Goal: Find specific page/section: Find specific page/section

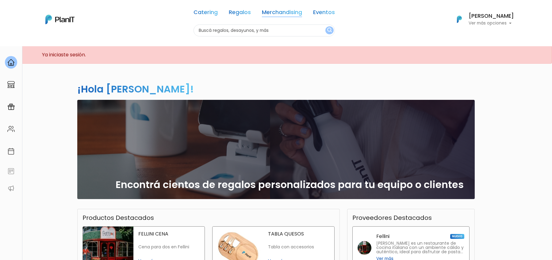
click at [290, 15] on link "Merchandising" at bounding box center [282, 13] width 40 height 7
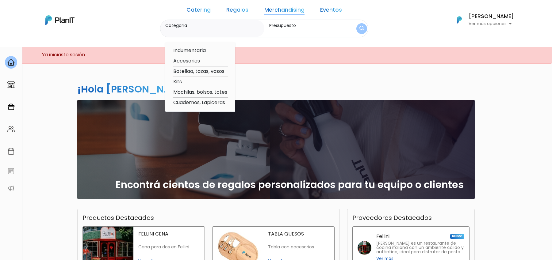
click at [199, 49] on option "Indumentaria" at bounding box center [200, 51] width 55 height 8
type input "Indumentaria"
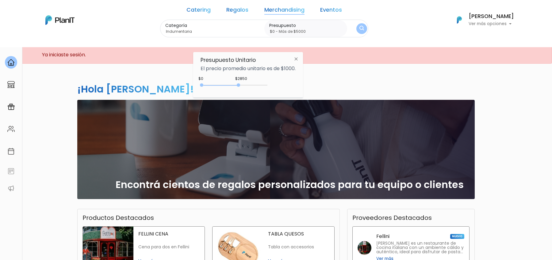
type input "$0 - Más de $5000"
drag, startPoint x: 217, startPoint y: 84, endPoint x: 309, endPoint y: 93, distance: 92.7
click at [309, 93] on body "Catering Regalos Merchandising Eventos Catering Regalos Merchandising Eventos C…" at bounding box center [276, 130] width 552 height 260
click at [356, 33] on button "submit" at bounding box center [361, 28] width 11 height 11
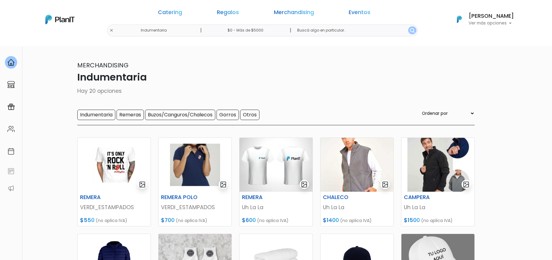
click at [98, 115] on input "Indumentaria" at bounding box center [96, 115] width 38 height 10
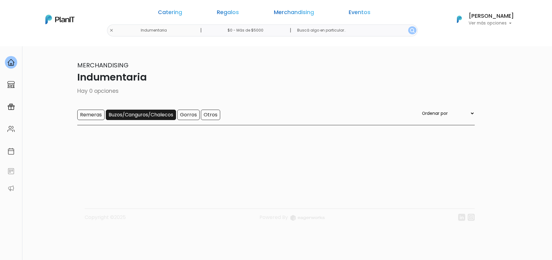
click at [128, 115] on input "Buzos/Canguros/Chalecos" at bounding box center [141, 115] width 70 height 10
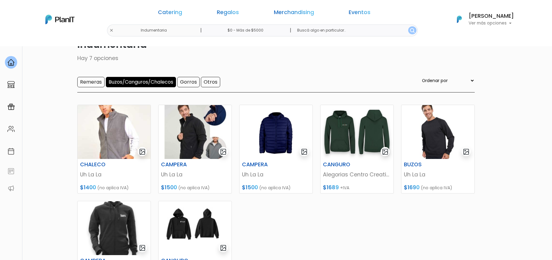
scroll to position [77, 0]
